Goal: Information Seeking & Learning: Learn about a topic

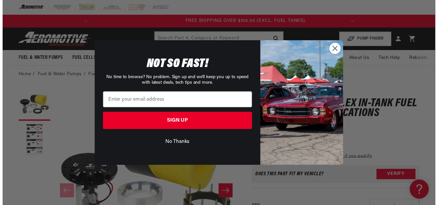
scroll to position [0, 258]
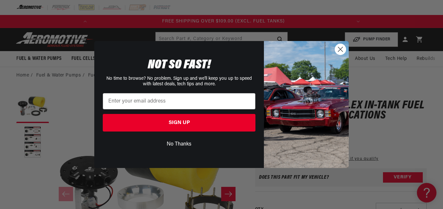
click at [341, 45] on circle "Close dialog" at bounding box center [340, 49] width 11 height 11
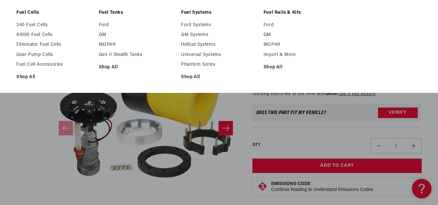
scroll to position [78, 0]
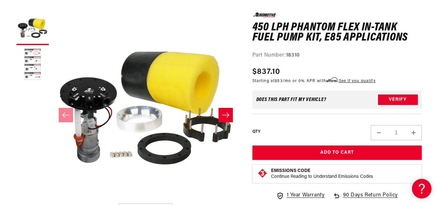
click at [25, 57] on button "Load image 2 in gallery view" at bounding box center [32, 64] width 33 height 33
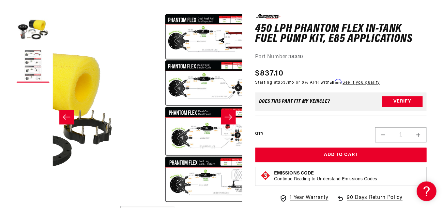
scroll to position [0, 187]
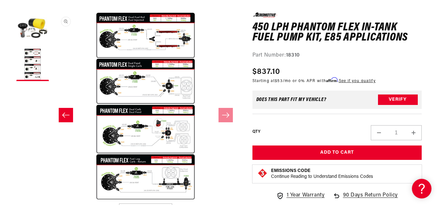
click at [52, 200] on button "Open media 2 in modal" at bounding box center [52, 200] width 0 height 0
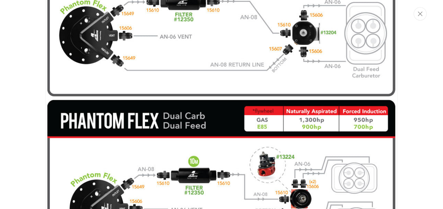
scroll to position [0, 0]
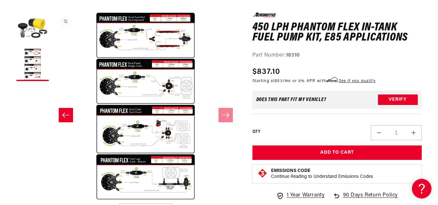
click at [52, 200] on button "Open media 2 in modal" at bounding box center [52, 200] width 0 height 0
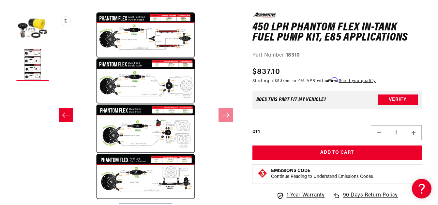
click at [52, 199] on button "Open media 2 in modal" at bounding box center [52, 199] width 0 height 0
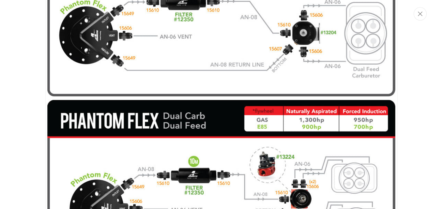
click at [244, 50] on img "Media gallery" at bounding box center [221, 105] width 352 height 663
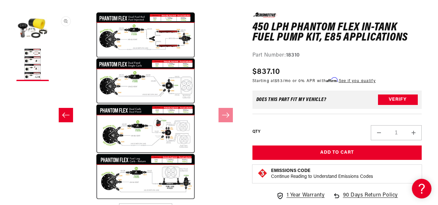
click at [52, 199] on button "Open media 2 in modal" at bounding box center [52, 199] width 0 height 0
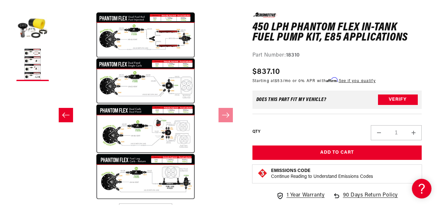
scroll to position [0, 0]
click at [52, 199] on button "Open media 2 in modal" at bounding box center [52, 199] width 0 height 0
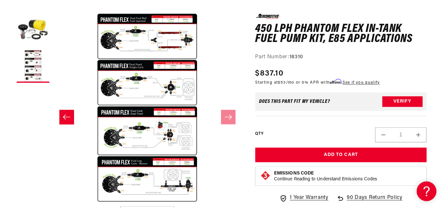
scroll to position [0, 0]
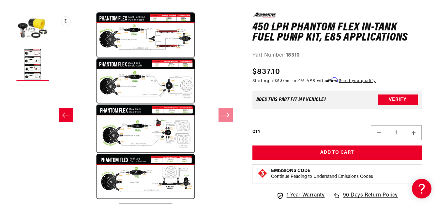
click at [52, 199] on button "Open media 2 in modal" at bounding box center [52, 199] width 0 height 0
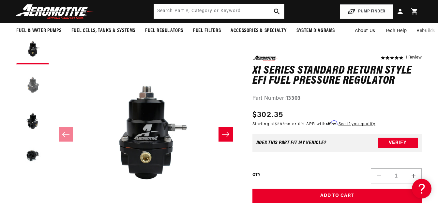
click at [33, 84] on button "Load image 2 in gallery view" at bounding box center [32, 84] width 33 height 33
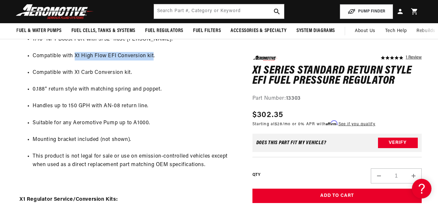
drag, startPoint x: 74, startPoint y: 53, endPoint x: 153, endPoint y: 55, distance: 79.0
click at [153, 55] on li "Compatible with X1 High Flow EFI Conversion kit." at bounding box center [135, 56] width 204 height 8
drag, startPoint x: 153, startPoint y: 55, endPoint x: 135, endPoint y: 55, distance: 17.6
copy li "X1 High Flow EFI Conversion kit"
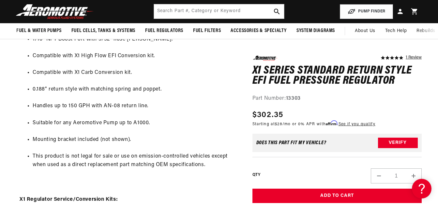
click at [188, 116] on ul "Base fuel pressure adjustable from 35-75 PSI. Vacuum/Boost reference capability…" at bounding box center [128, 43] width 217 height 267
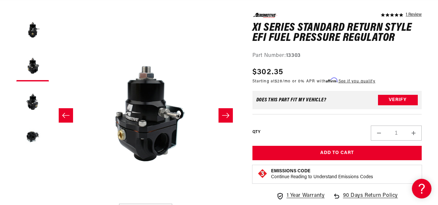
scroll to position [83, 0]
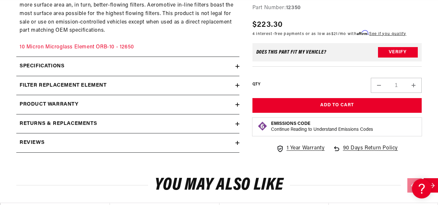
scroll to position [374, 0]
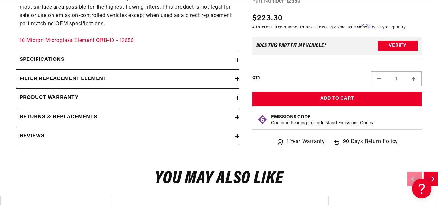
click at [87, 77] on h2 "filter replacement element" at bounding box center [63, 79] width 87 height 8
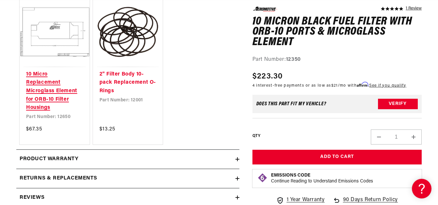
scroll to position [0, 258]
click at [51, 91] on link "10 Micro Replacement Microglass Element for ORB-10 Filter Housings" at bounding box center [54, 91] width 57 height 42
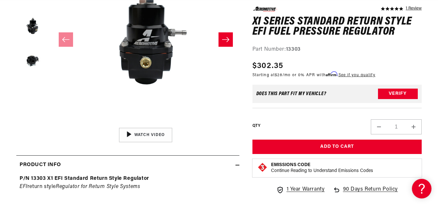
scroll to position [0, 258]
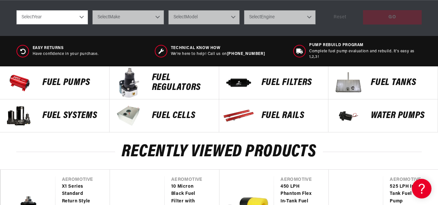
scroll to position [0, 258]
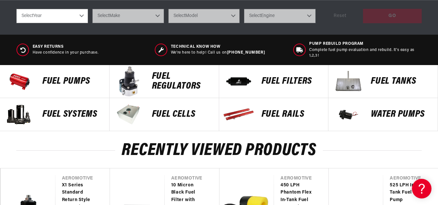
click at [140, 88] on img at bounding box center [129, 81] width 33 height 33
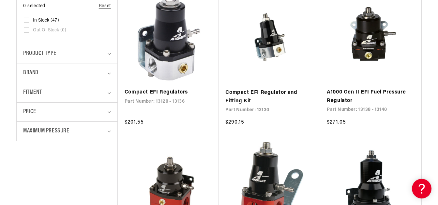
scroll to position [0, 258]
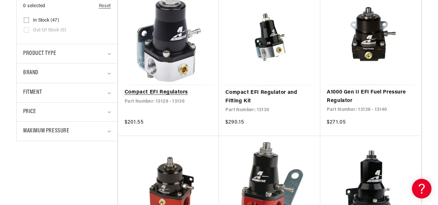
click at [150, 88] on link "Compact EFI Regulators" at bounding box center [169, 92] width 88 height 8
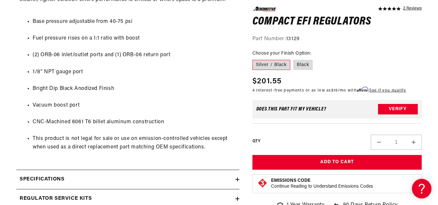
scroll to position [0, 258]
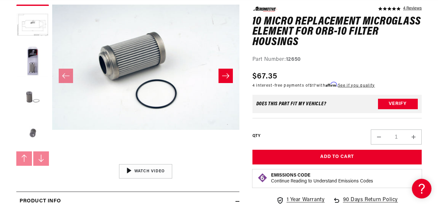
scroll to position [0, 258]
click at [37, 23] on button "Load image 2 in gallery view" at bounding box center [32, 25] width 33 height 33
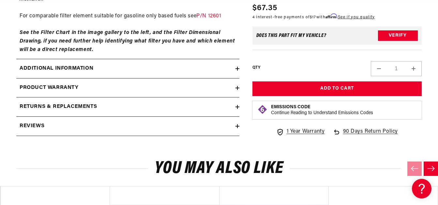
scroll to position [468, 0]
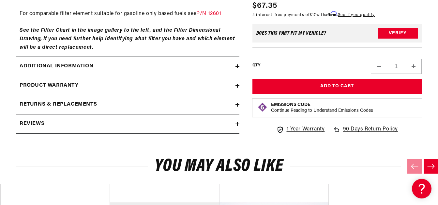
click at [154, 62] on div "Additional information" at bounding box center [125, 66] width 219 height 8
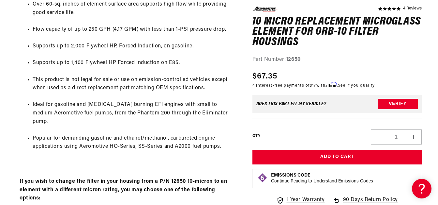
scroll to position [0, 258]
